Goal: Information Seeking & Learning: Learn about a topic

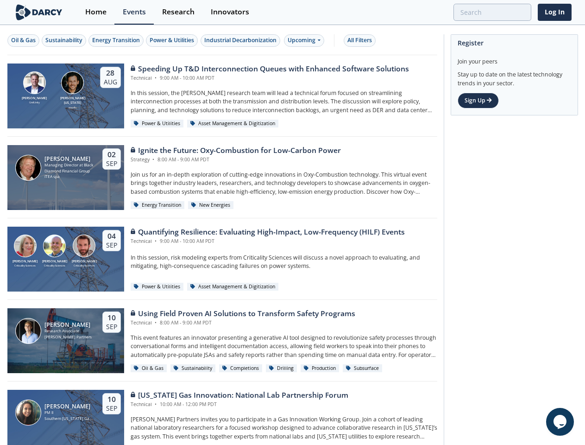
click at [292, 222] on div "[PERSON_NAME] Criticality Sciences [PERSON_NAME] Criticality Sciences [PERSON_N…" at bounding box center [222, 259] width 430 height 82
click at [24, 40] on div "Oil & Gas" at bounding box center [23, 40] width 25 height 8
click at [64, 40] on div "Sustainability" at bounding box center [63, 40] width 37 height 8
click at [117, 40] on div "Energy Transition" at bounding box center [116, 40] width 48 height 8
click at [173, 40] on div "Power & Utilities" at bounding box center [172, 40] width 44 height 8
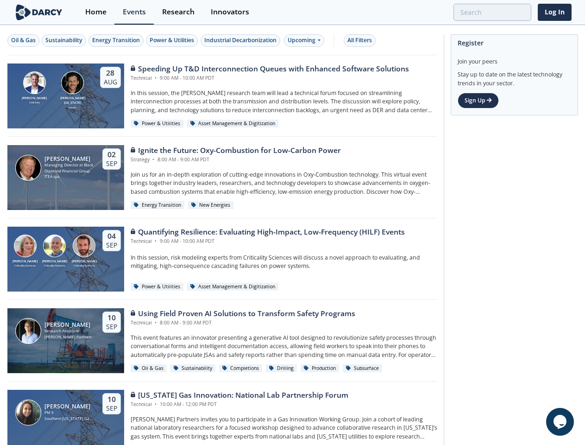
click at [242, 40] on div "Industrial Decarbonization" at bounding box center [240, 40] width 72 height 8
click at [306, 40] on div "Upcoming" at bounding box center [304, 40] width 40 height 13
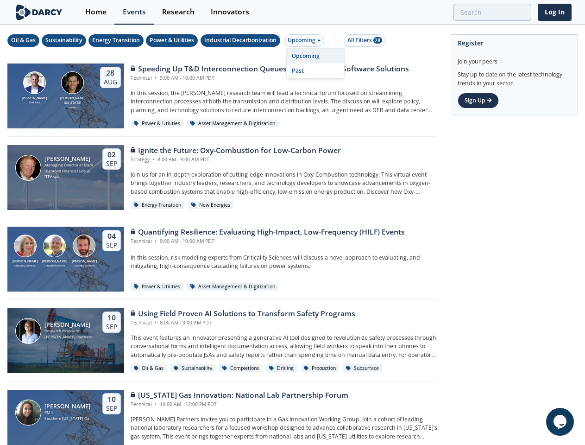
click at [362, 40] on div "All Filters 28" at bounding box center [365, 40] width 35 height 8
click at [560, 422] on icon "Chat widget" at bounding box center [560, 422] width 13 height 14
